Goal: Information Seeking & Learning: Compare options

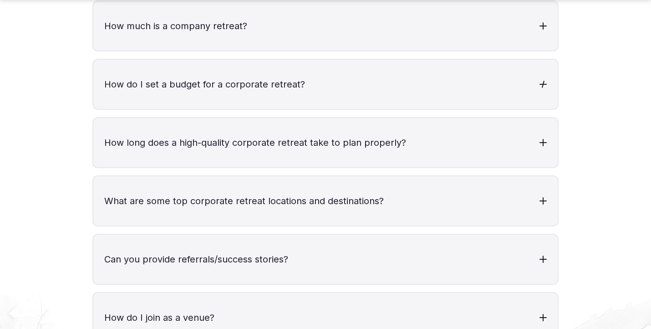
scroll to position [3057, 0]
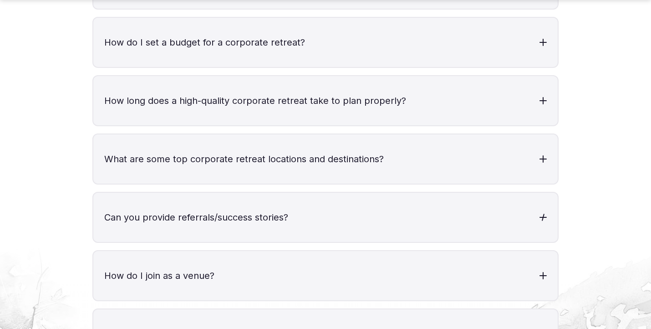
click at [436, 205] on h3 "Can you provide referrals/success stories?" at bounding box center [325, 217] width 465 height 49
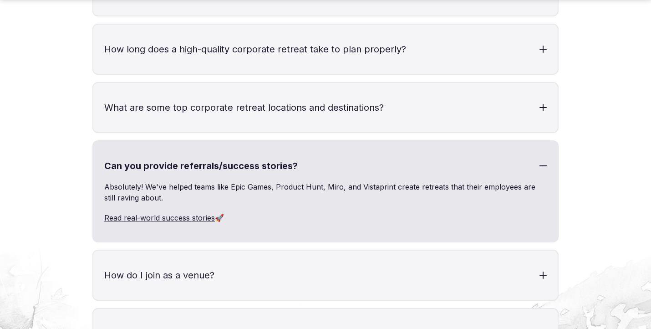
scroll to position [3118, 0]
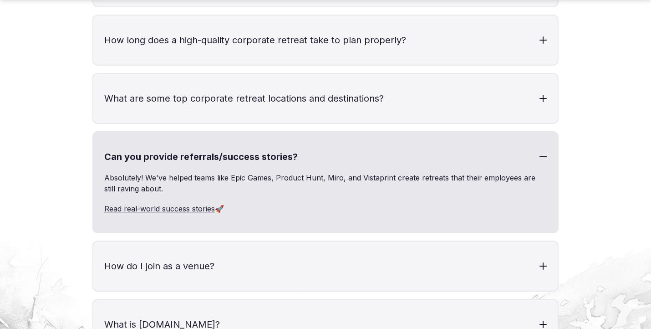
click at [164, 204] on link "Read real-world success stories" at bounding box center [159, 208] width 111 height 9
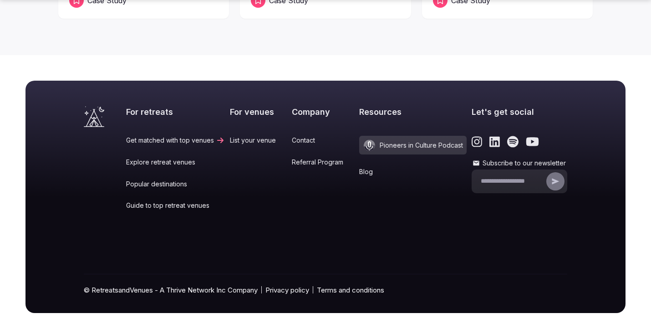
scroll to position [382, 0]
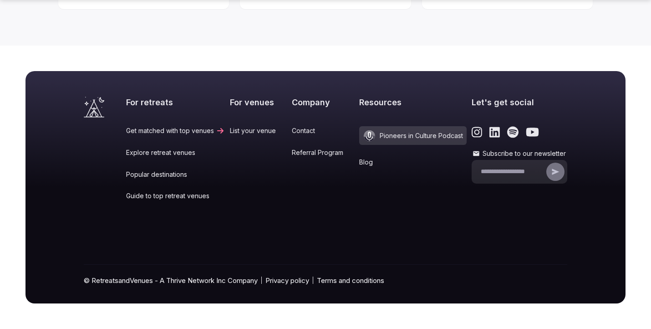
click at [175, 177] on link "Popular destinations" at bounding box center [175, 174] width 99 height 9
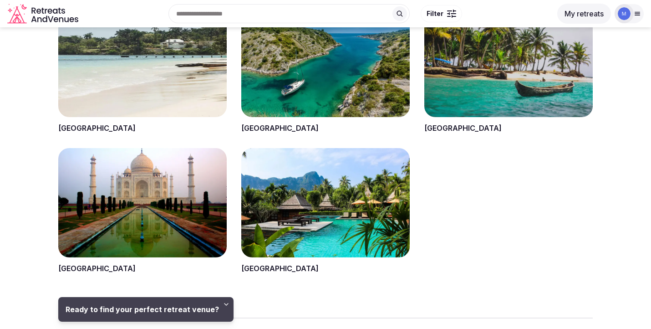
scroll to position [964, 0]
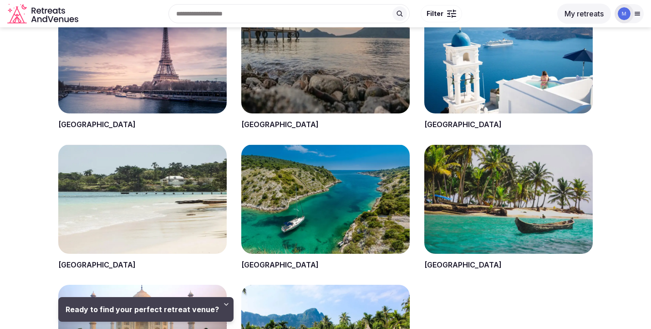
click at [458, 209] on span at bounding box center [509, 207] width 169 height 126
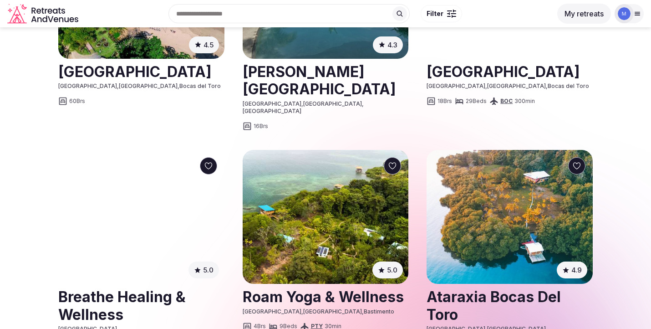
scroll to position [815, 0]
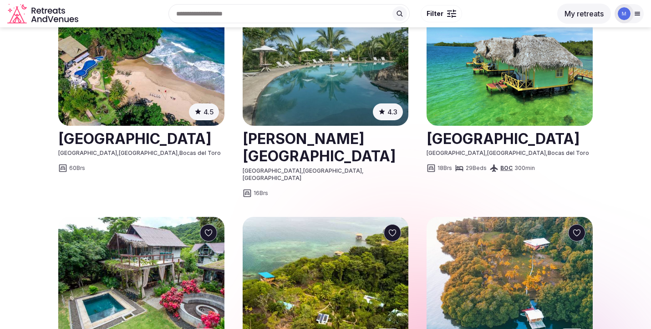
click at [145, 137] on link at bounding box center [141, 138] width 166 height 23
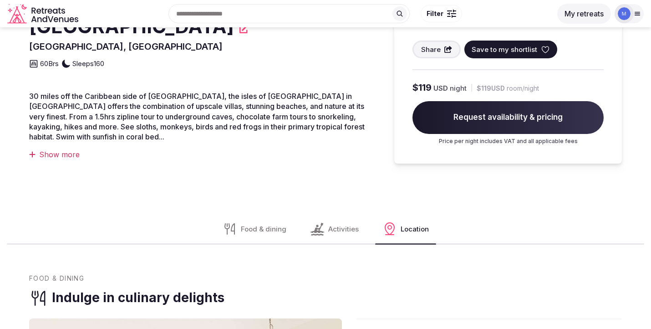
scroll to position [259, 0]
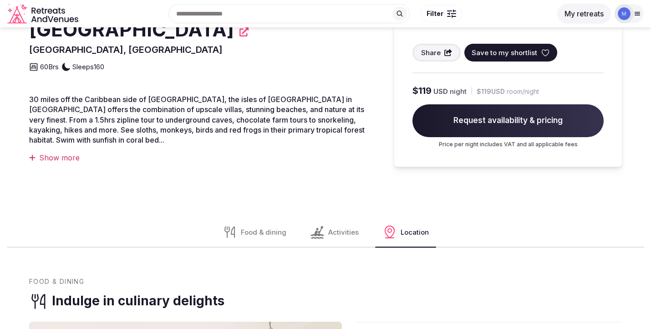
click at [324, 241] on div "Activities" at bounding box center [334, 231] width 63 height 29
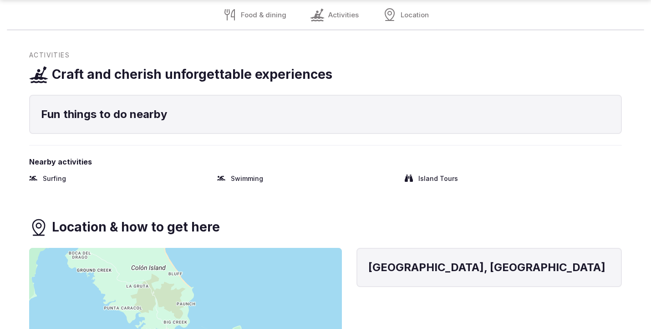
scroll to position [777, 0]
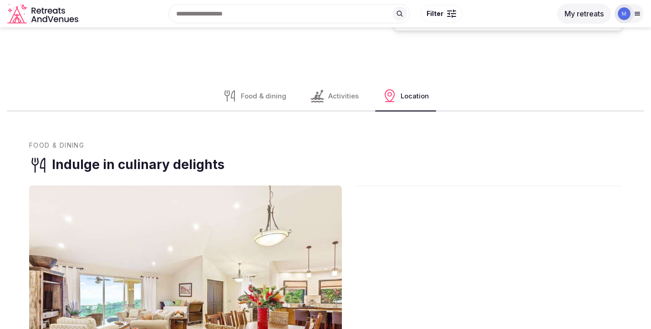
click at [267, 91] on span "Food & dining" at bounding box center [264, 96] width 46 height 10
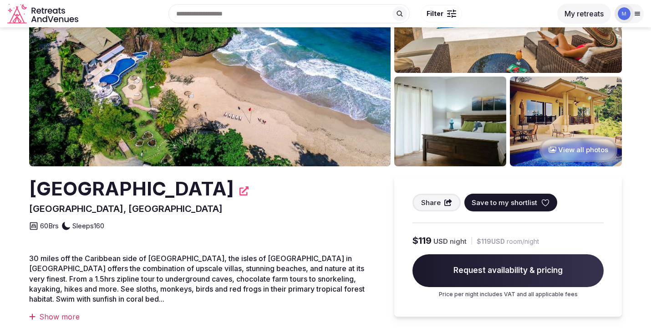
scroll to position [0, 0]
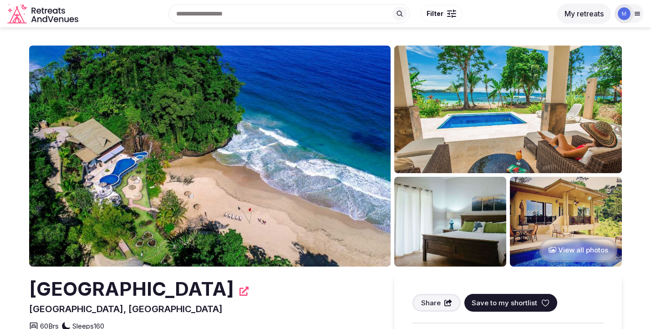
click at [574, 11] on button "My retreats" at bounding box center [585, 14] width 54 height 20
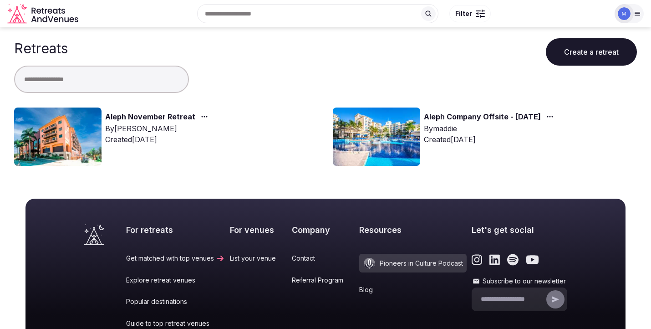
click at [119, 117] on link "Aleph November Retreat" at bounding box center [150, 117] width 90 height 12
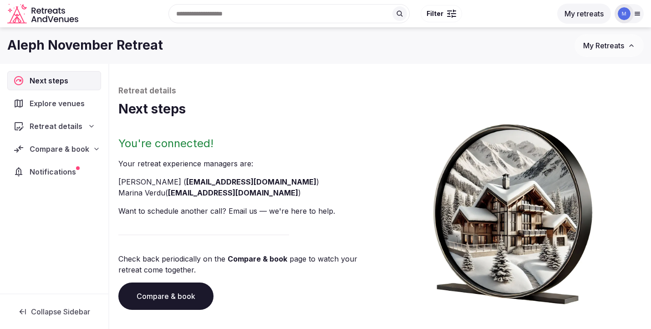
scroll to position [54, 0]
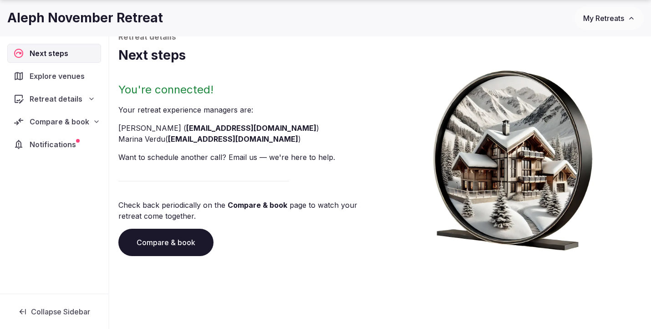
click at [70, 81] on span "Explore venues" at bounding box center [59, 76] width 59 height 11
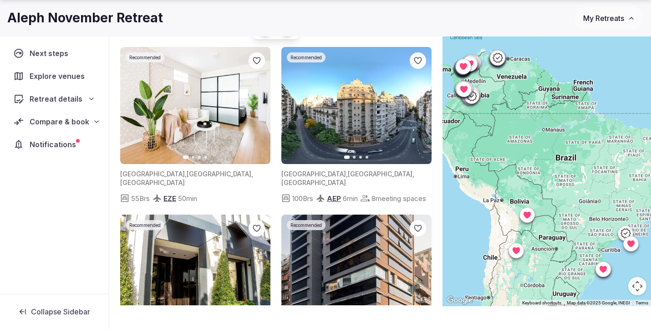
click at [260, 103] on icon "button" at bounding box center [257, 105] width 7 height 7
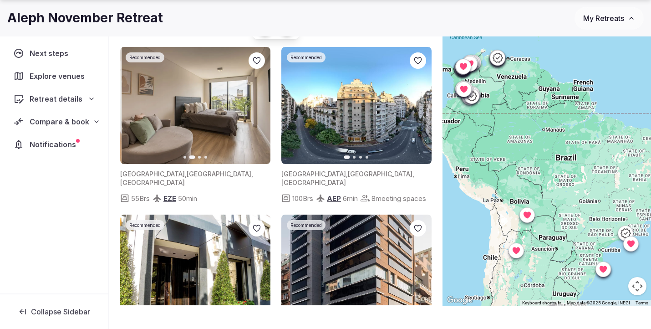
click at [260, 103] on icon "button" at bounding box center [257, 105] width 7 height 7
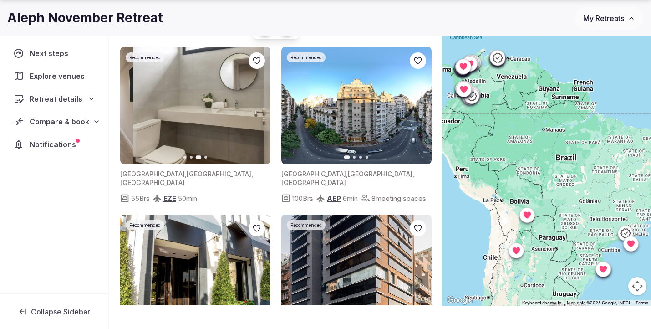
click at [260, 103] on icon "button" at bounding box center [257, 105] width 7 height 7
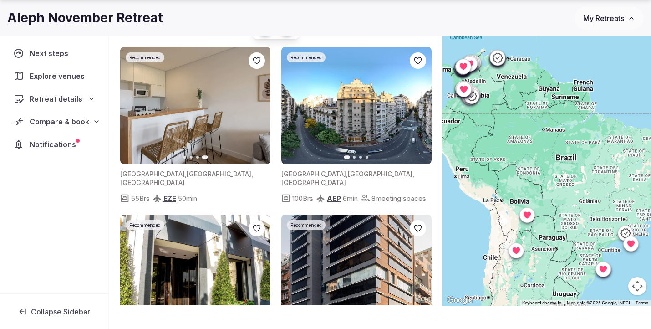
click at [64, 82] on div "Explore venues" at bounding box center [54, 76] width 94 height 19
click at [65, 120] on span "Compare & book" at bounding box center [60, 121] width 60 height 11
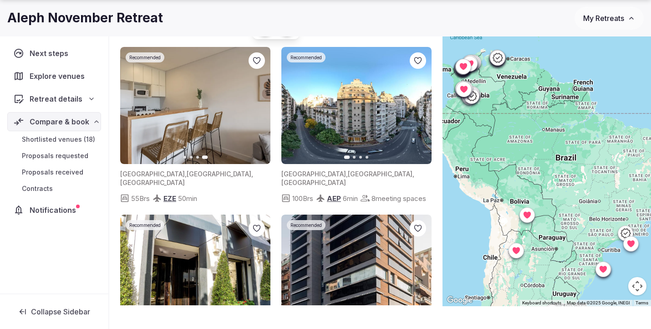
click at [68, 141] on span "Shortlisted venues (18)" at bounding box center [58, 139] width 73 height 9
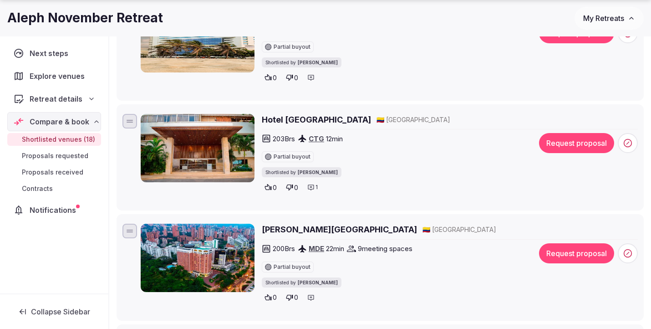
scroll to position [956, 0]
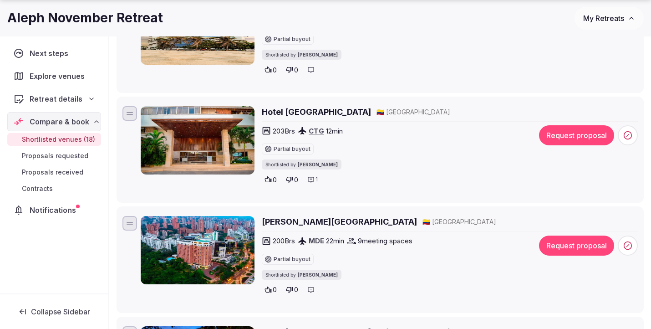
click at [313, 186] on div "1" at bounding box center [313, 179] width 16 height 13
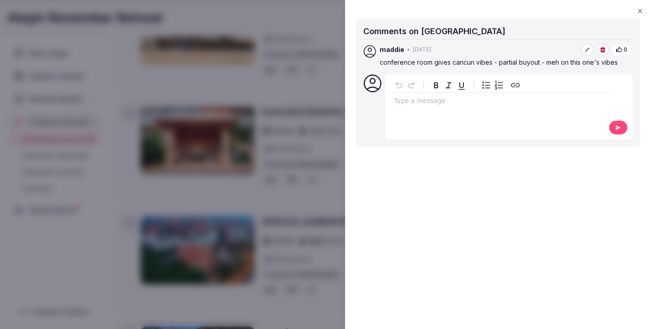
click at [296, 73] on div at bounding box center [325, 164] width 651 height 329
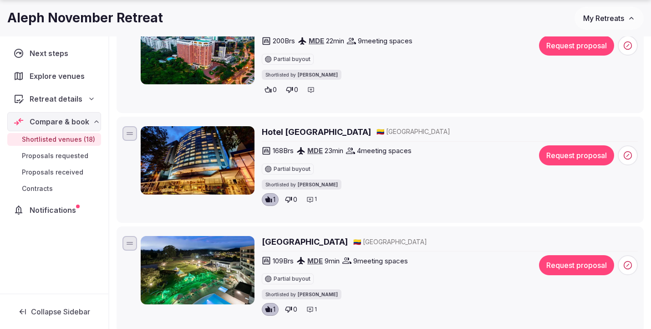
scroll to position [1186, 0]
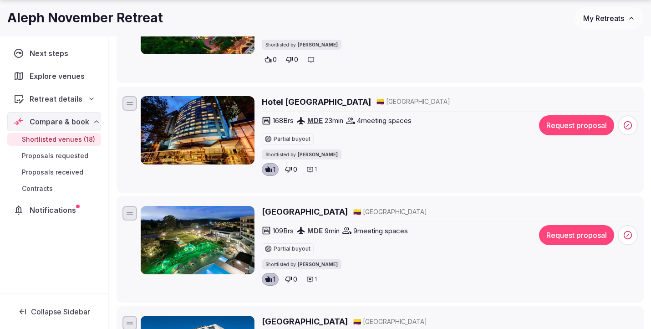
click at [315, 172] on span "1" at bounding box center [316, 169] width 2 height 8
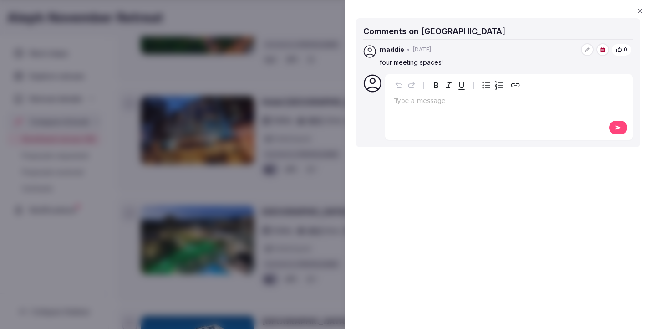
click at [299, 81] on div at bounding box center [325, 164] width 651 height 329
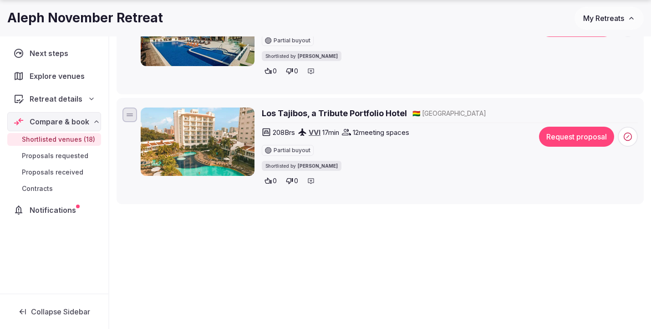
scroll to position [1954, 0]
